Goal: Transaction & Acquisition: Purchase product/service

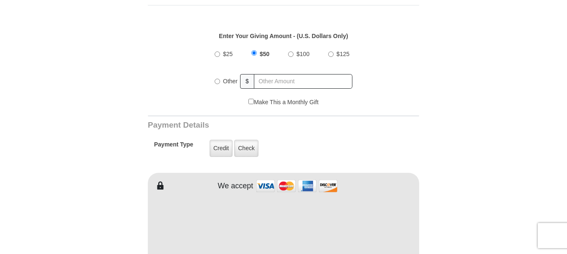
scroll to position [312, 0]
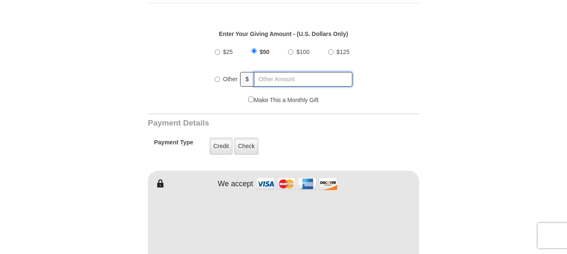
radio input "true"
click at [300, 73] on input "text" at bounding box center [304, 79] width 98 height 15
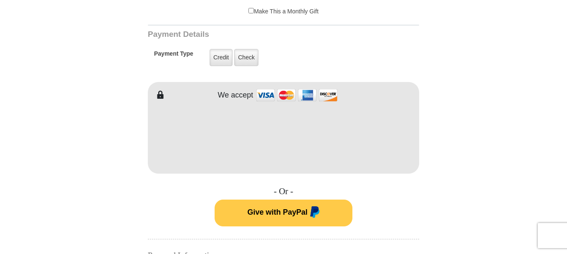
scroll to position [409, 0]
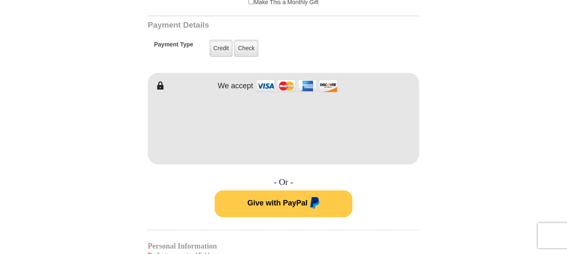
type input "60.00"
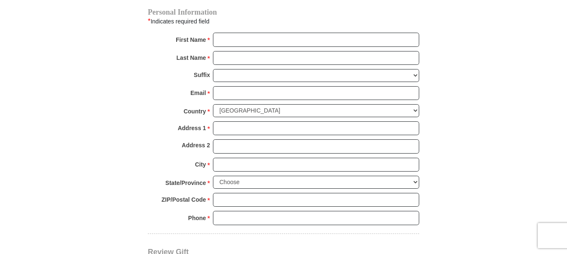
scroll to position [645, 0]
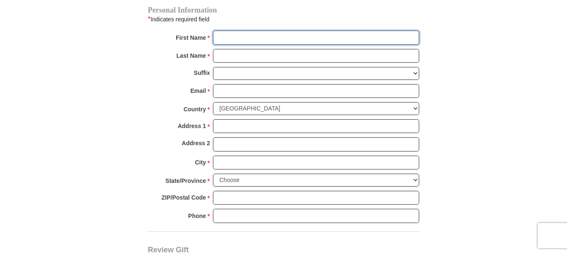
click at [393, 30] on input "First Name *" at bounding box center [316, 37] width 206 height 14
type input "M"
type input "[PERSON_NAME]"
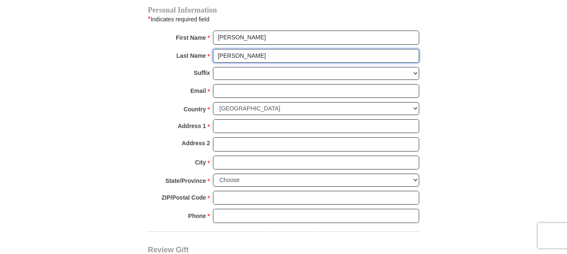
type input "[PERSON_NAME]"
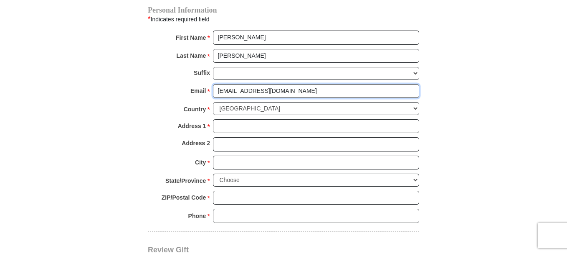
type input "[EMAIL_ADDRESS][DOMAIN_NAME]"
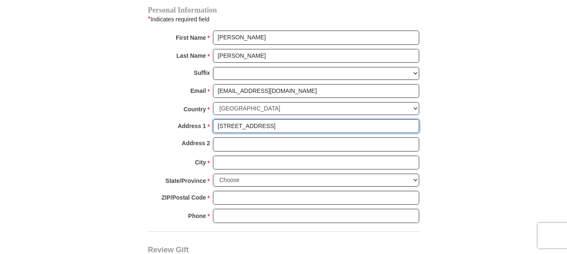
type input "[STREET_ADDRESS]"
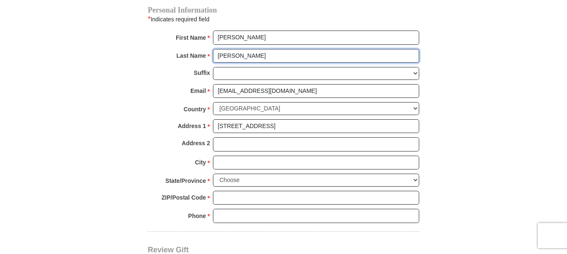
click at [409, 49] on input "[PERSON_NAME]" at bounding box center [316, 56] width 206 height 14
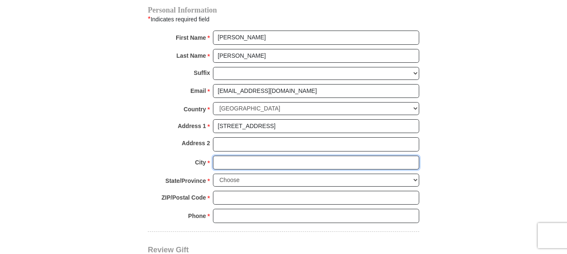
click at [254, 155] on input "City *" at bounding box center [316, 162] width 206 height 14
type input "[GEOGRAPHIC_DATA]"
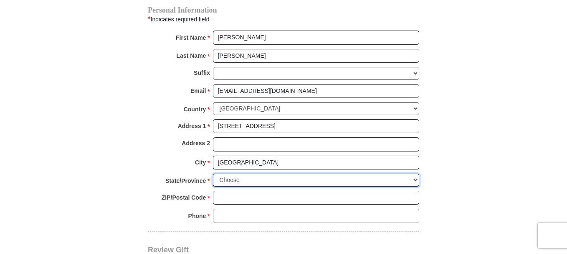
select select "GA"
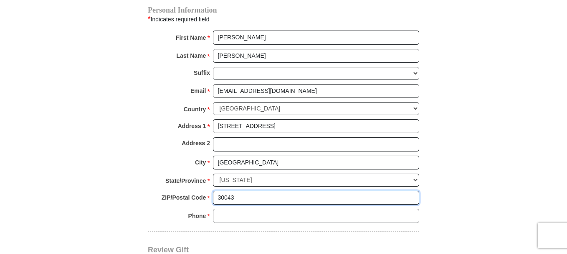
type input "30043"
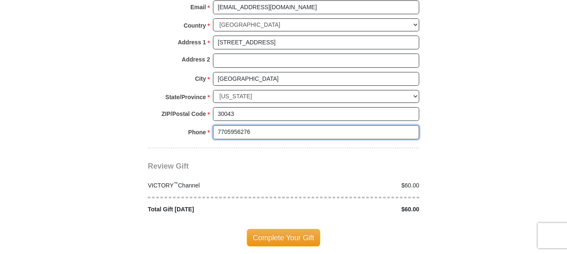
scroll to position [746, 0]
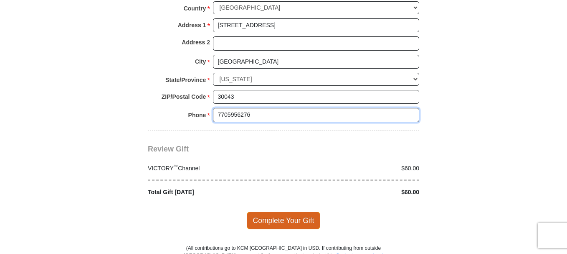
type input "7705956276"
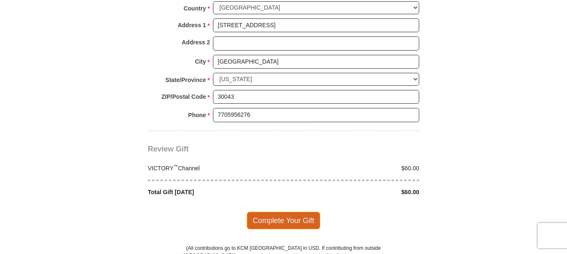
click at [298, 213] on span "Complete Your Gift" at bounding box center [284, 220] width 74 height 18
